Goal: Download file/media

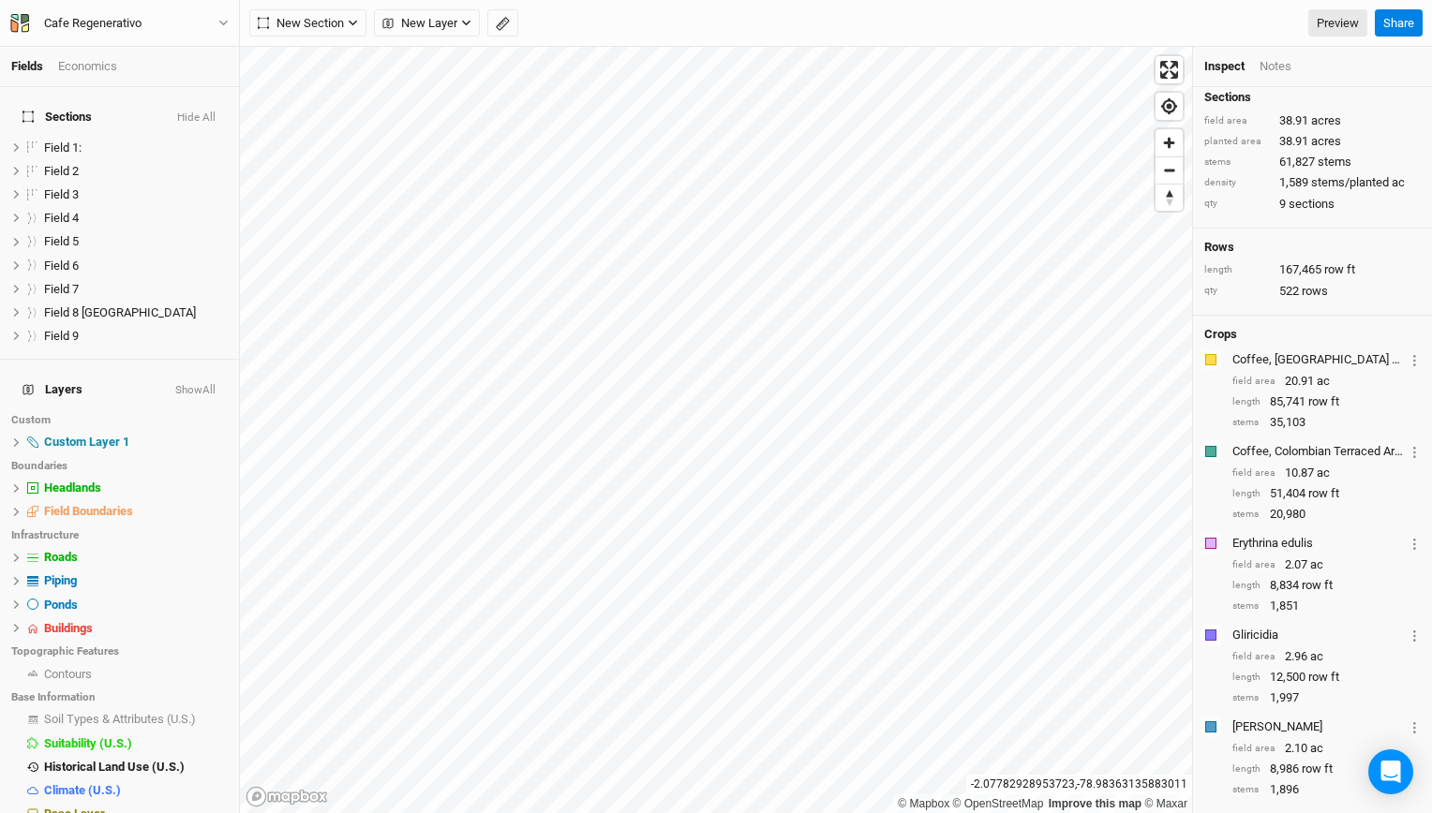
scroll to position [165, 0]
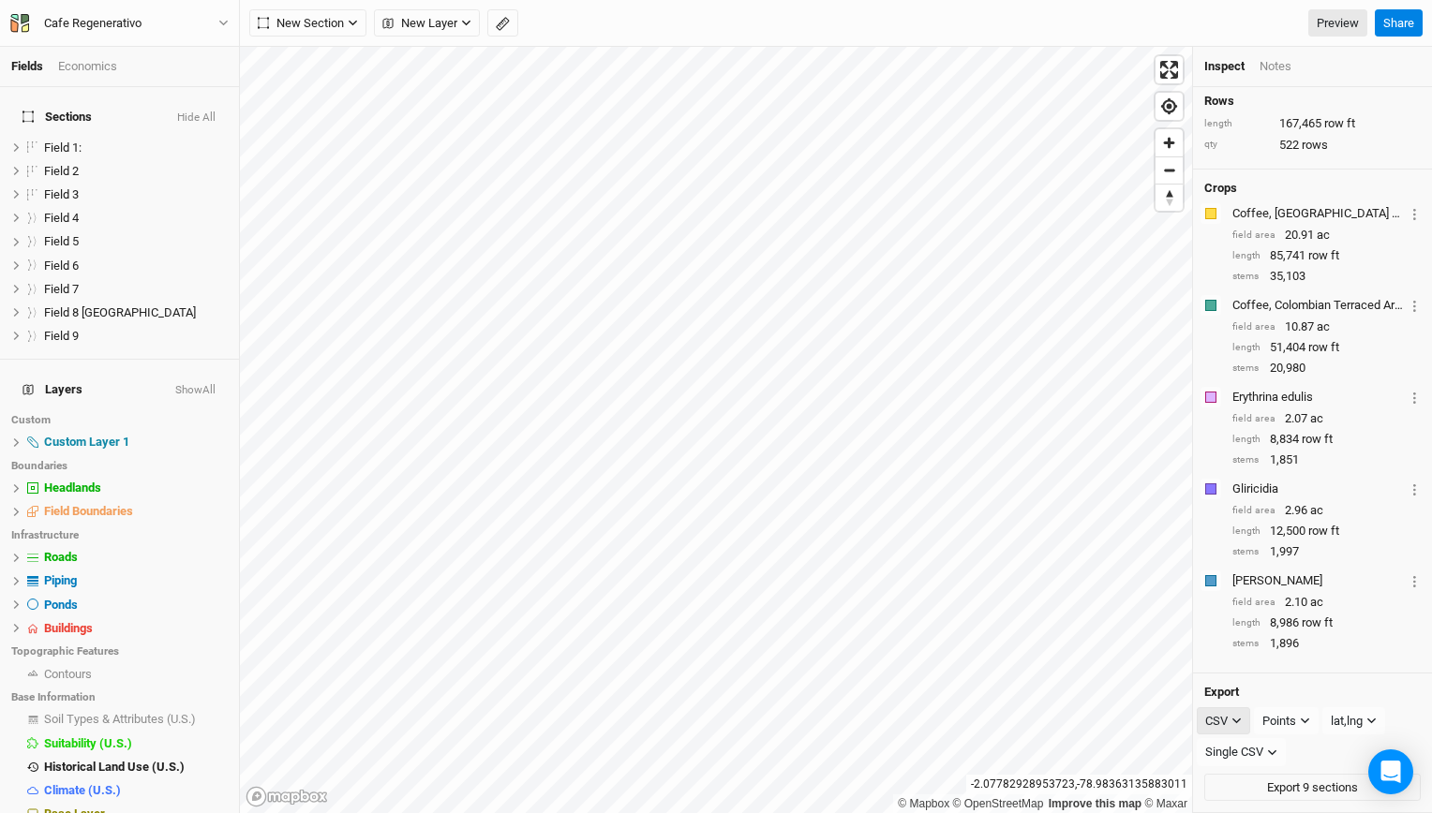
click at [1228, 716] on button "CSV" at bounding box center [1223, 721] width 53 height 28
click at [1243, 752] on span "PDF" at bounding box center [1234, 758] width 28 height 22
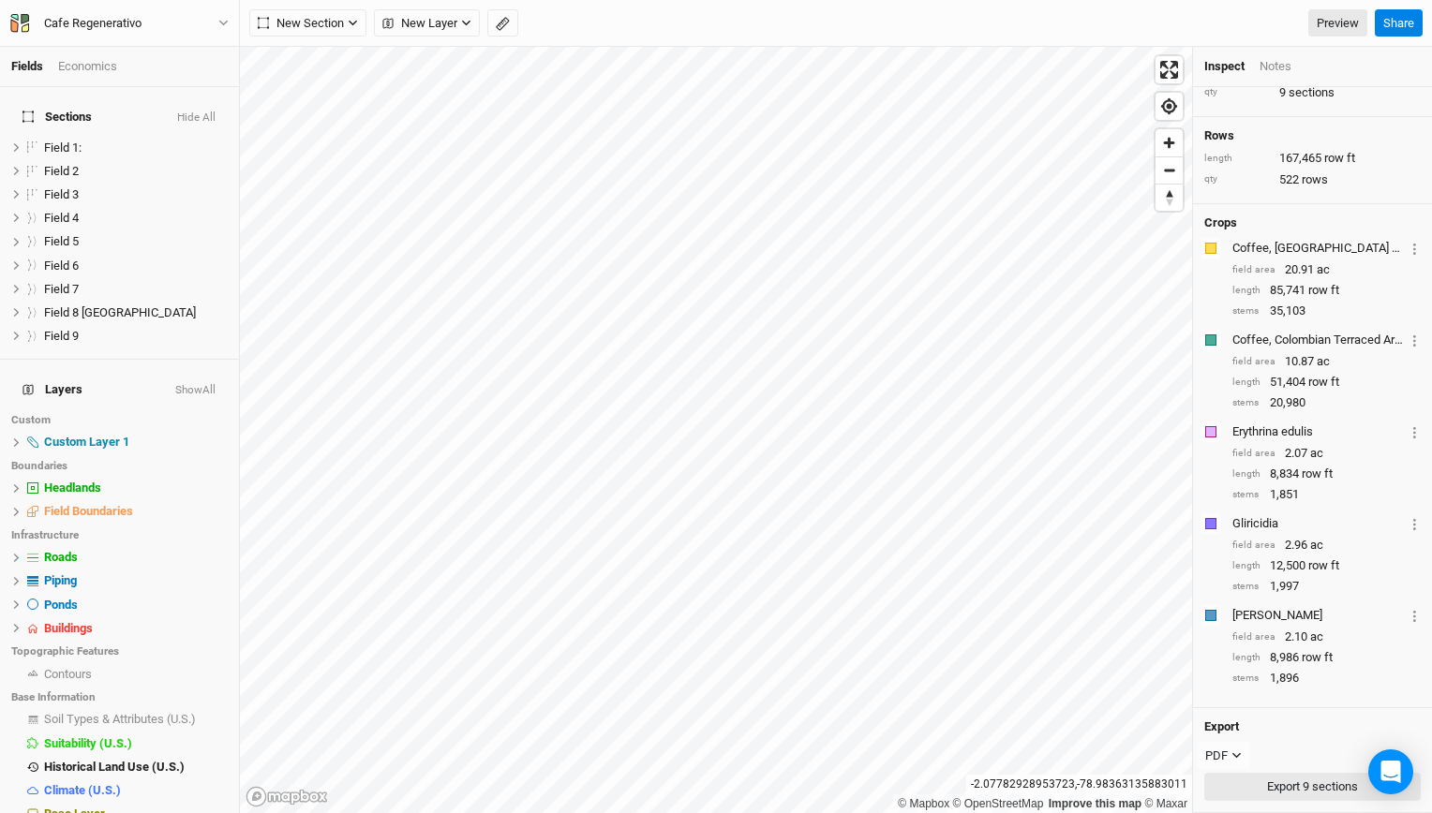
click at [1280, 782] on button "Export 9 sections" at bounding box center [1312, 787] width 216 height 28
click at [1233, 763] on button "PDF" at bounding box center [1223, 756] width 53 height 28
click at [1248, 727] on span "KML" at bounding box center [1235, 730] width 31 height 22
click at [1266, 753] on div "Points" at bounding box center [1281, 756] width 34 height 19
click at [1288, 759] on span "Rows" at bounding box center [1296, 758] width 37 height 22
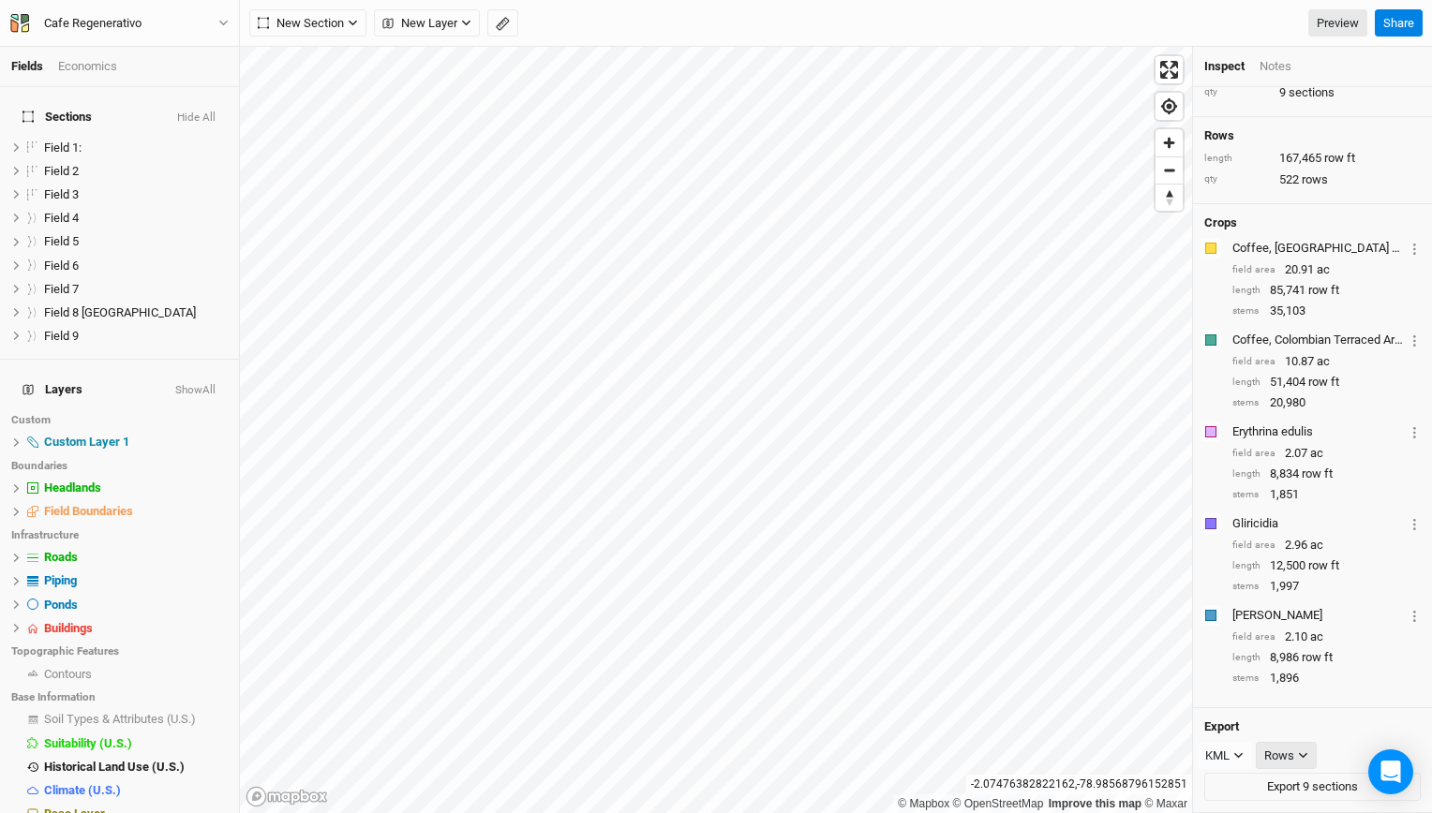
click at [1288, 759] on div "Rows" at bounding box center [1279, 756] width 30 height 19
click at [1302, 780] on span "Boundary" at bounding box center [1310, 787] width 65 height 22
click at [1301, 750] on div "Boundary" at bounding box center [1289, 756] width 50 height 19
click at [1321, 730] on button "Points" at bounding box center [1330, 728] width 148 height 29
click at [1297, 750] on div "Points" at bounding box center [1281, 756] width 34 height 19
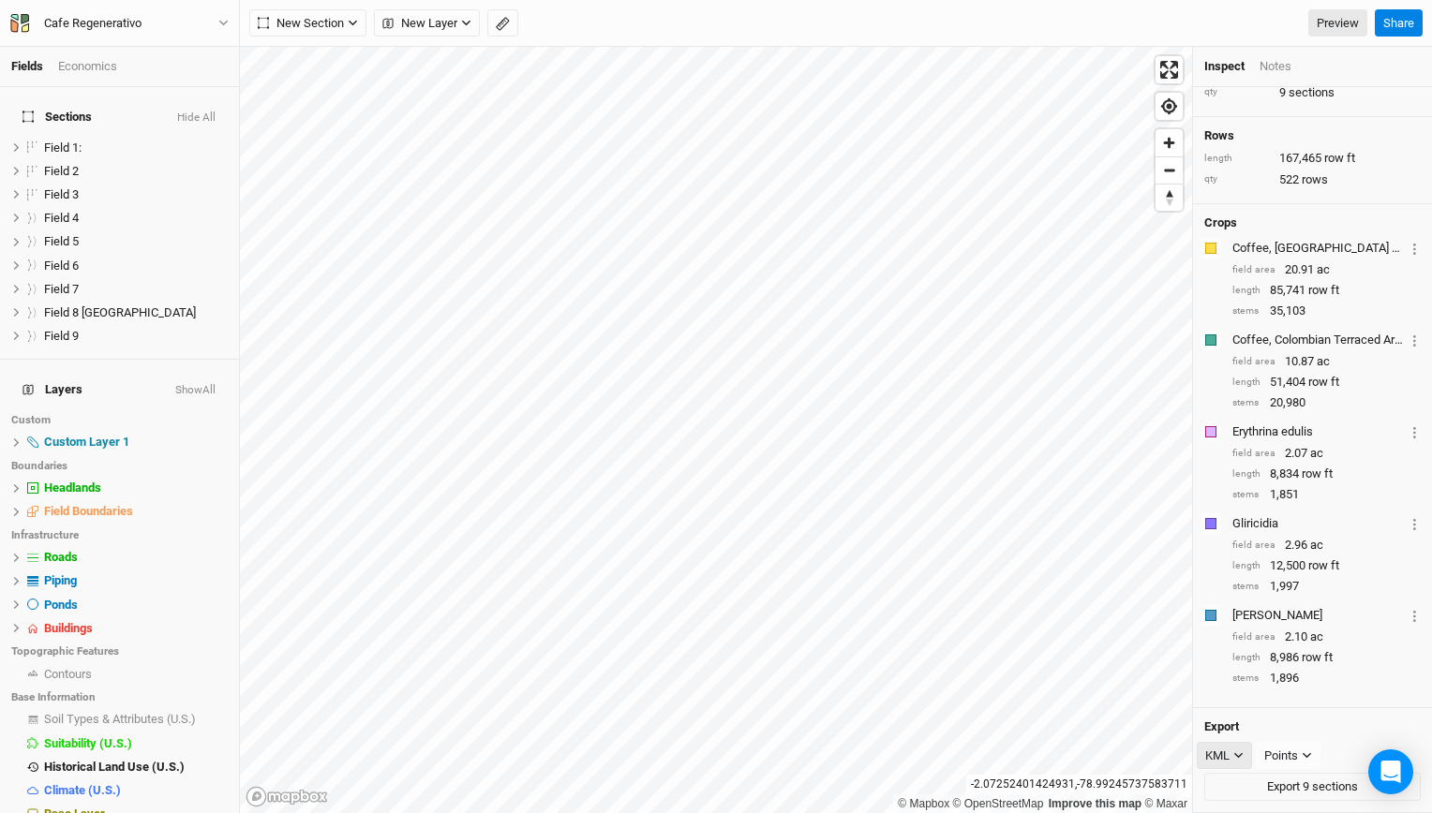
click at [1219, 757] on div "KML" at bounding box center [1217, 756] width 24 height 19
click at [1228, 727] on span "KML" at bounding box center [1235, 730] width 31 height 22
